Goal: Transaction & Acquisition: Purchase product/service

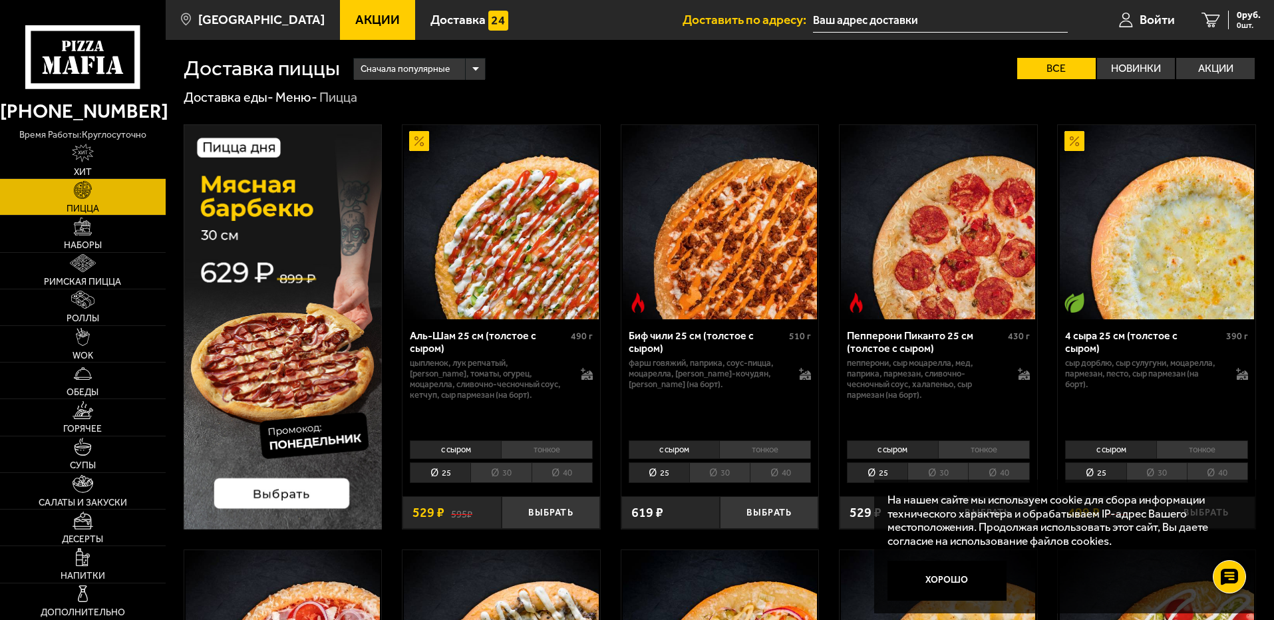
click at [691, 267] on img at bounding box center [720, 222] width 194 height 194
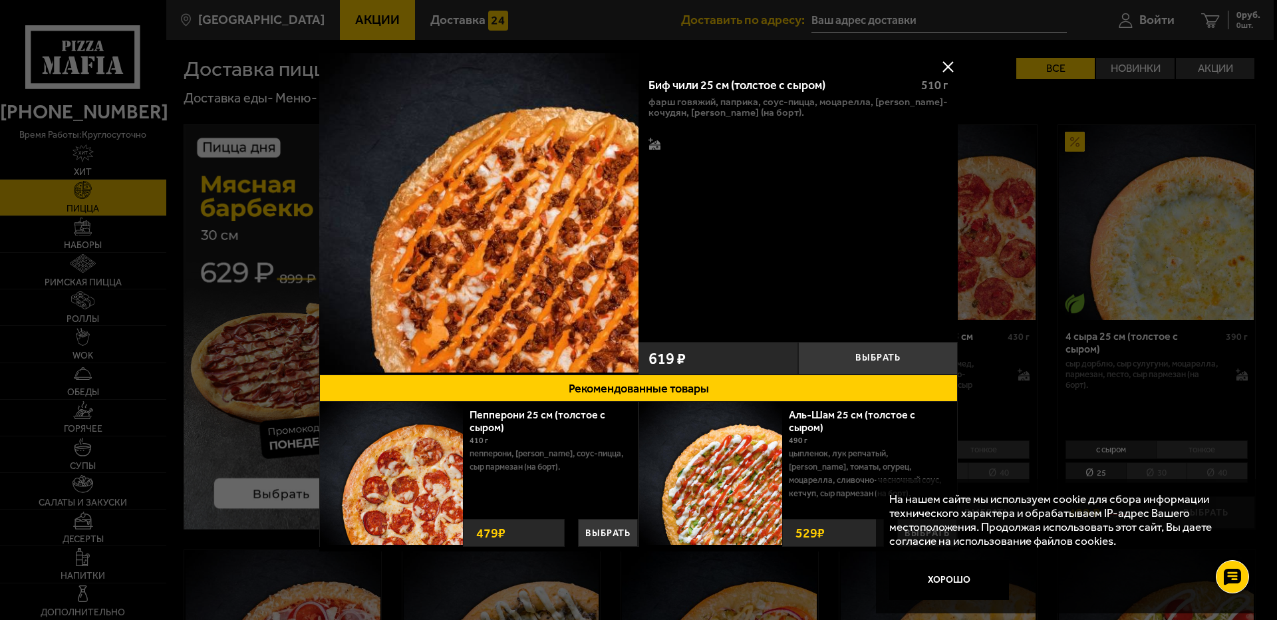
click at [730, 88] on div "Биф чили 25 см (толстое с сыром)" at bounding box center [779, 86] width 261 height 15
click at [1064, 147] on div at bounding box center [638, 310] width 1277 height 620
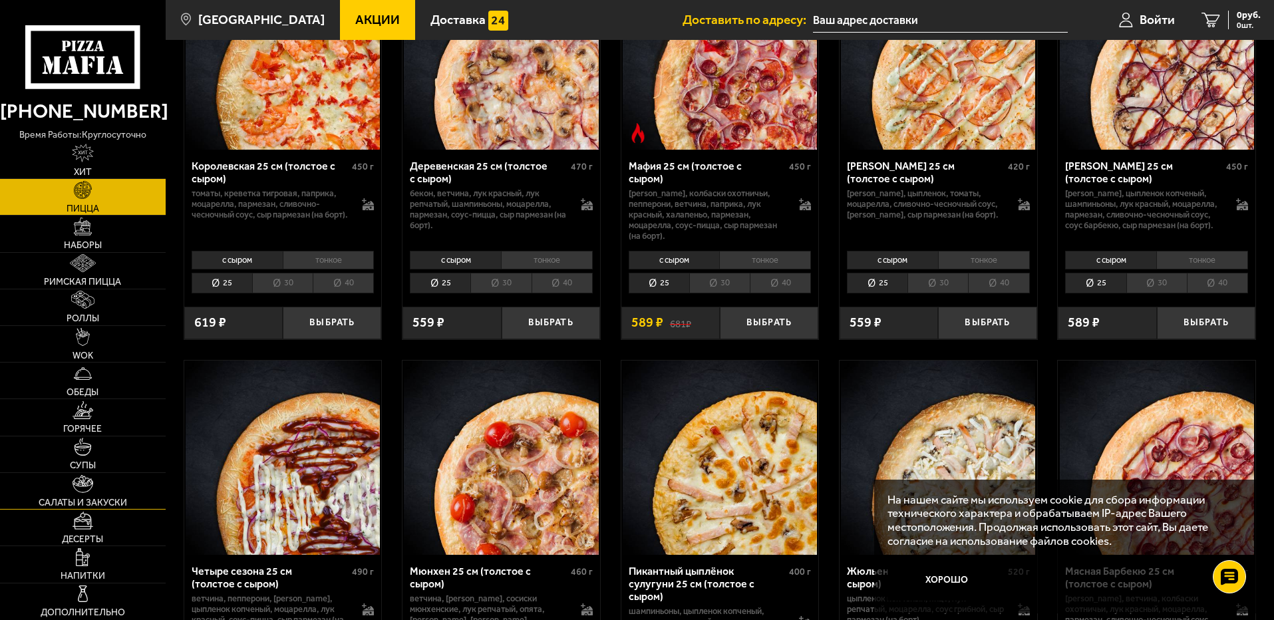
scroll to position [932, 0]
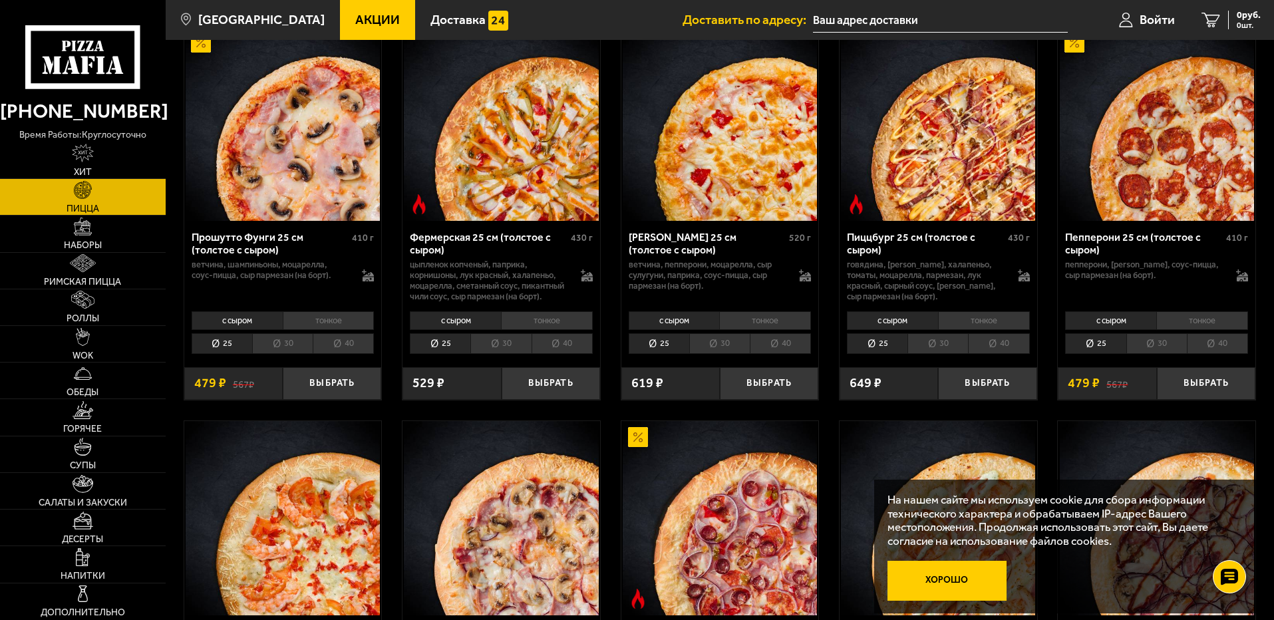
click at [982, 573] on button "Хорошо" at bounding box center [948, 581] width 120 height 40
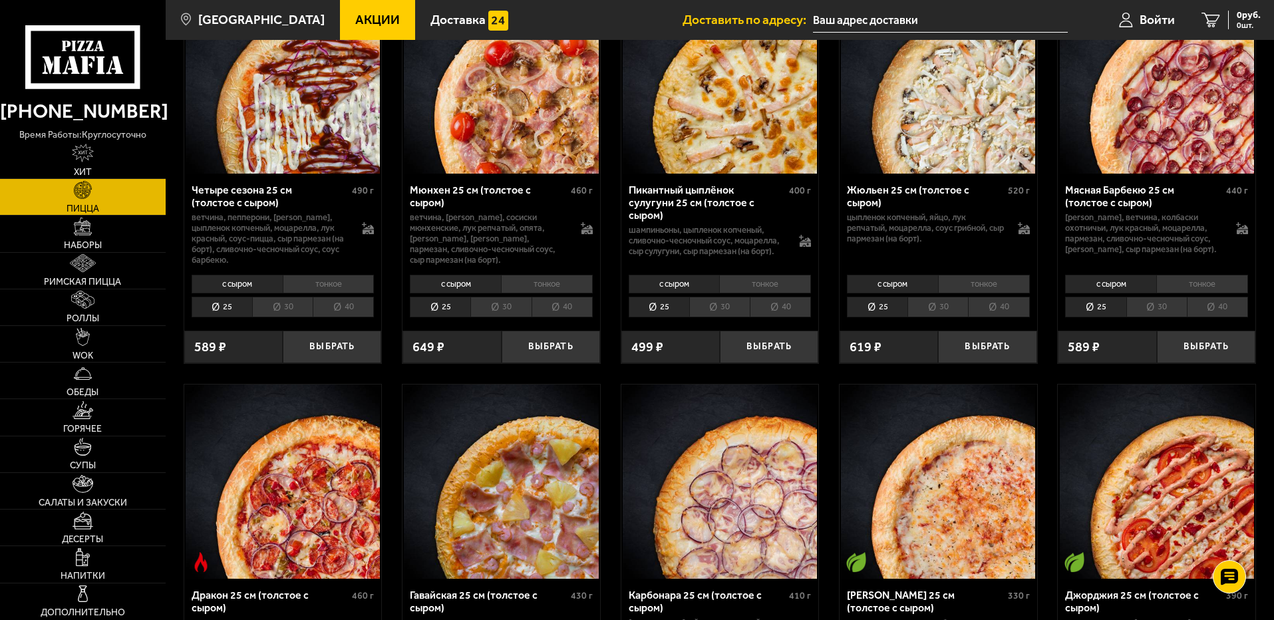
scroll to position [1863, 0]
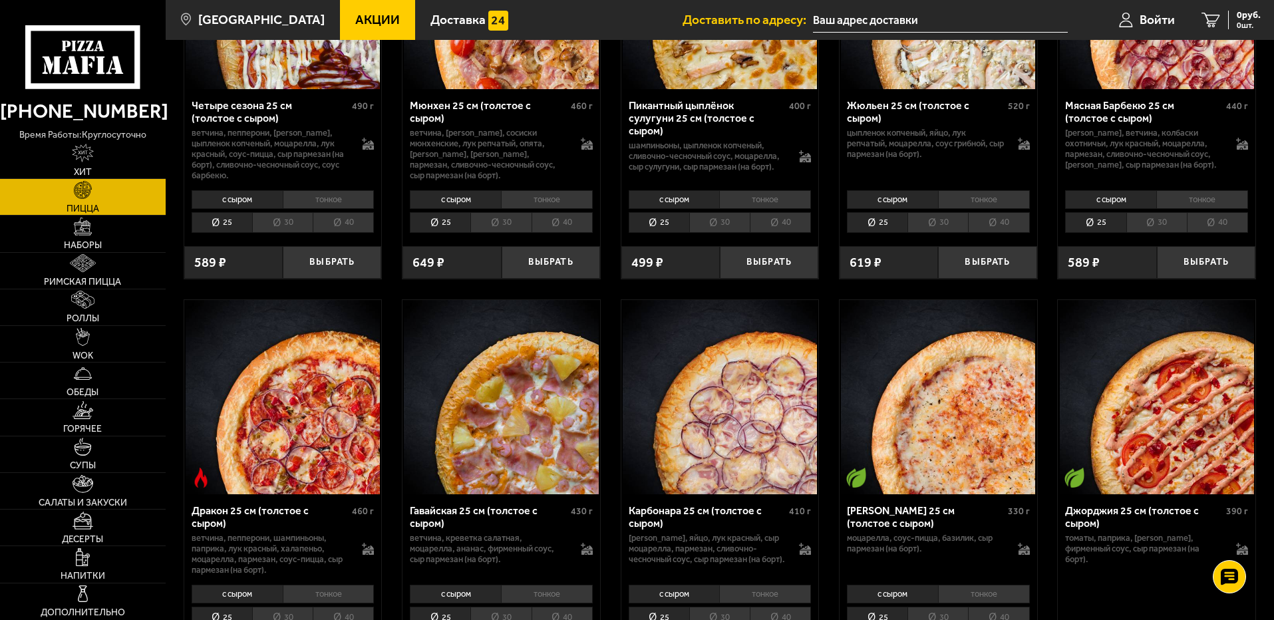
click at [924, 422] on img at bounding box center [938, 397] width 194 height 194
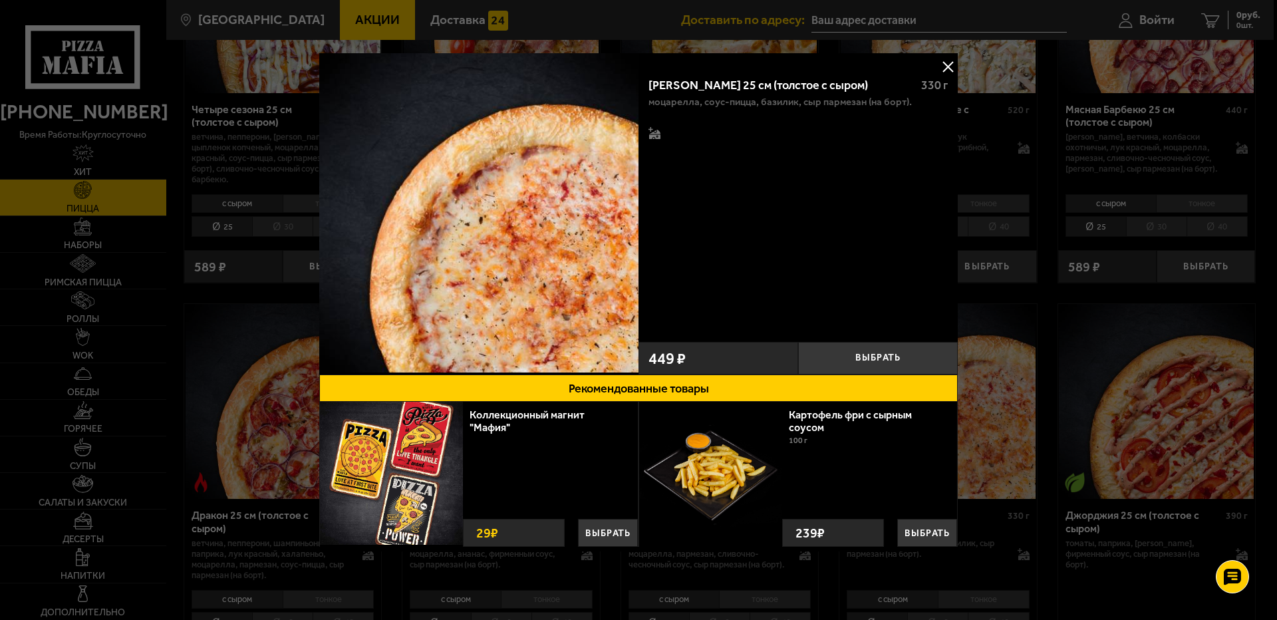
click at [598, 252] on img at bounding box center [478, 212] width 319 height 319
click at [739, 71] on div "[PERSON_NAME] 25 см (толстое с сыром) 330 г моцарелла, соус-пицца, базилик, сыр…" at bounding box center [798, 201] width 319 height 269
click at [737, 84] on div "[PERSON_NAME] 25 см (толстое с сыром)" at bounding box center [779, 86] width 261 height 15
click at [713, 400] on button "Рекомендованные товары" at bounding box center [638, 388] width 639 height 27
click at [840, 360] on button "Выбрать" at bounding box center [878, 358] width 160 height 33
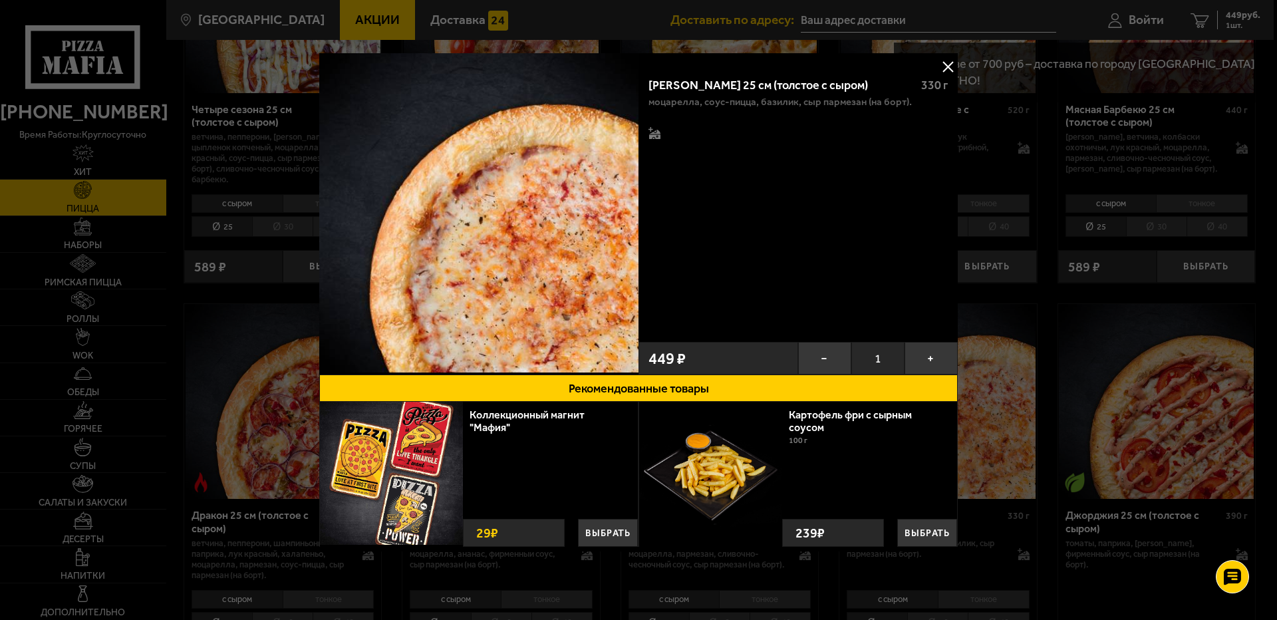
drag, startPoint x: 1182, startPoint y: 67, endPoint x: 1190, endPoint y: 66, distance: 8.1
click at [1184, 67] on div at bounding box center [638, 310] width 1277 height 620
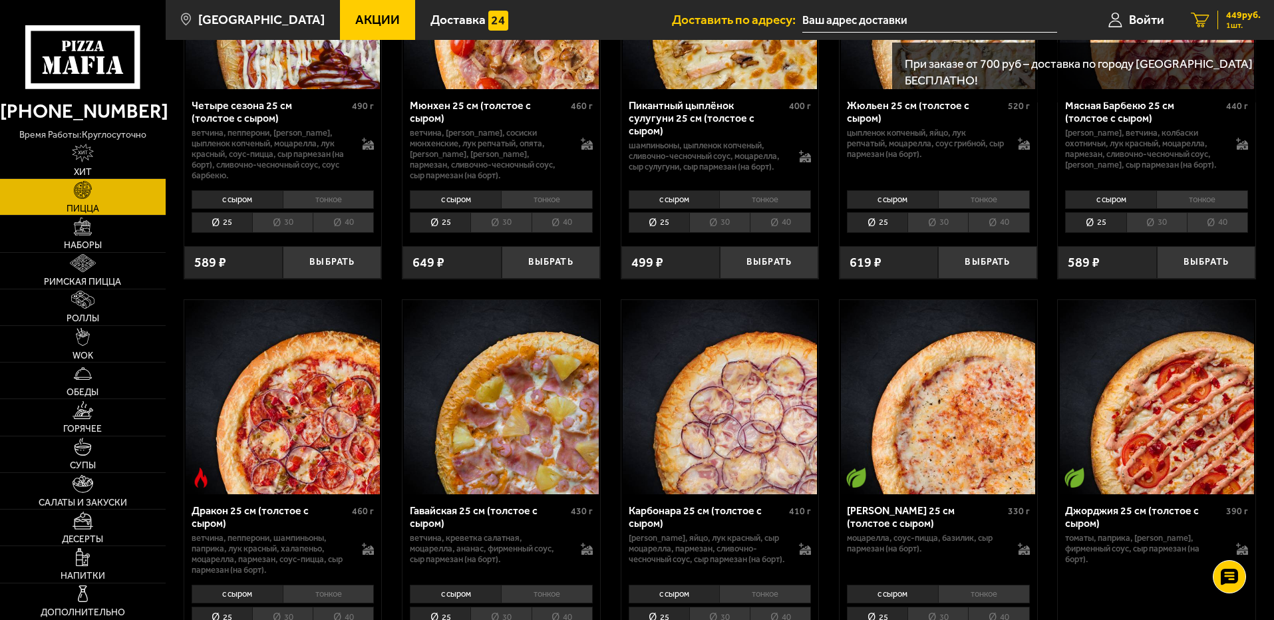
click at [1240, 26] on span "1 шт." at bounding box center [1243, 25] width 35 height 8
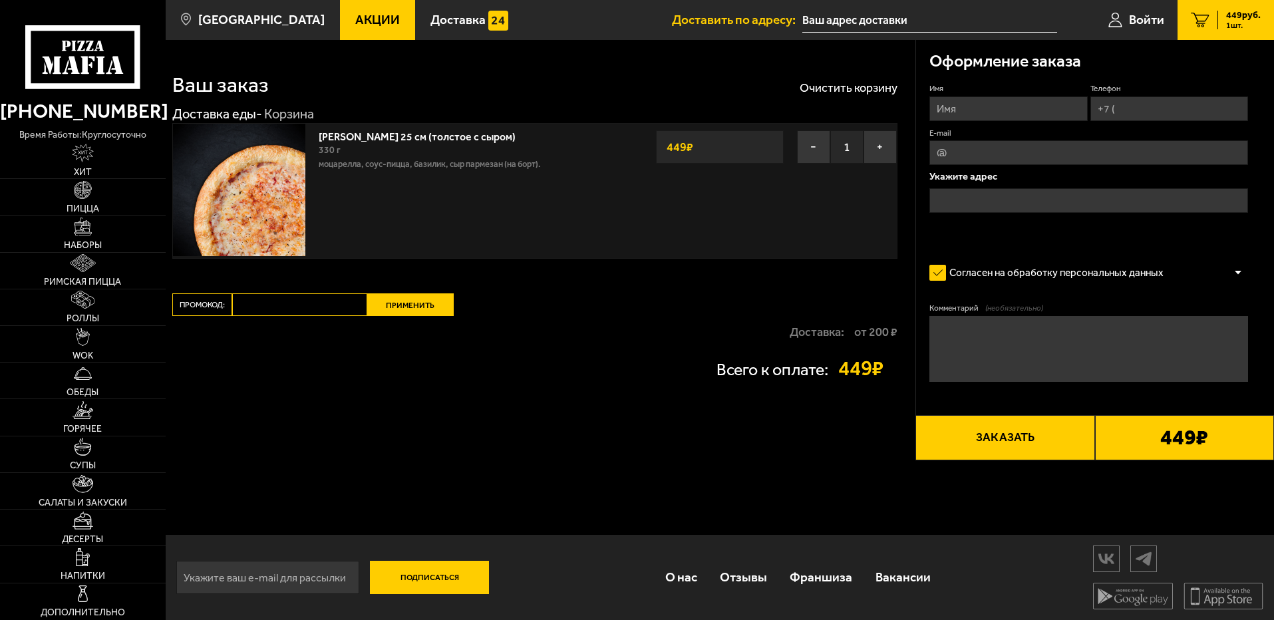
click at [374, 135] on link "[PERSON_NAME] 25 см (толстое с сыром)" at bounding box center [424, 134] width 210 height 17
